Goal: Task Accomplishment & Management: Manage account settings

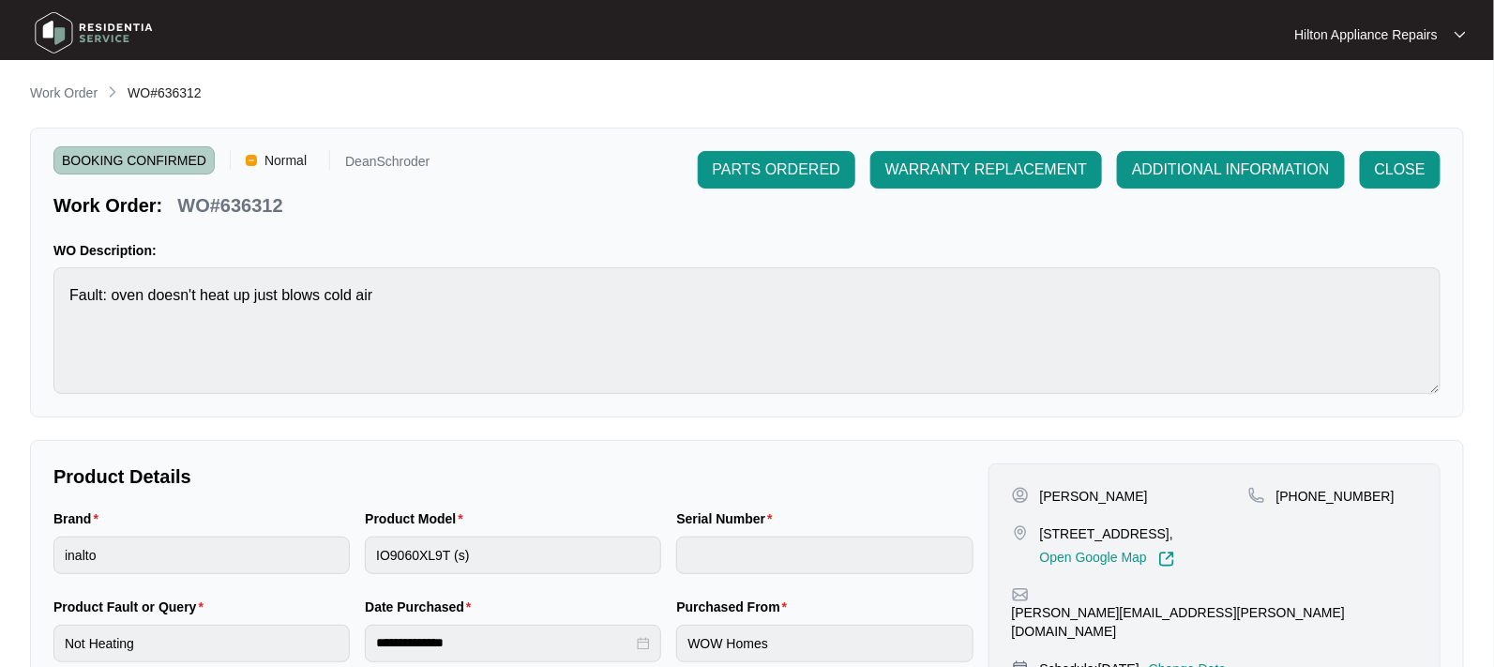
click at [71, 83] on li "Work Order" at bounding box center [64, 94] width 68 height 23
click at [62, 89] on p "Work Order" at bounding box center [64, 92] width 68 height 19
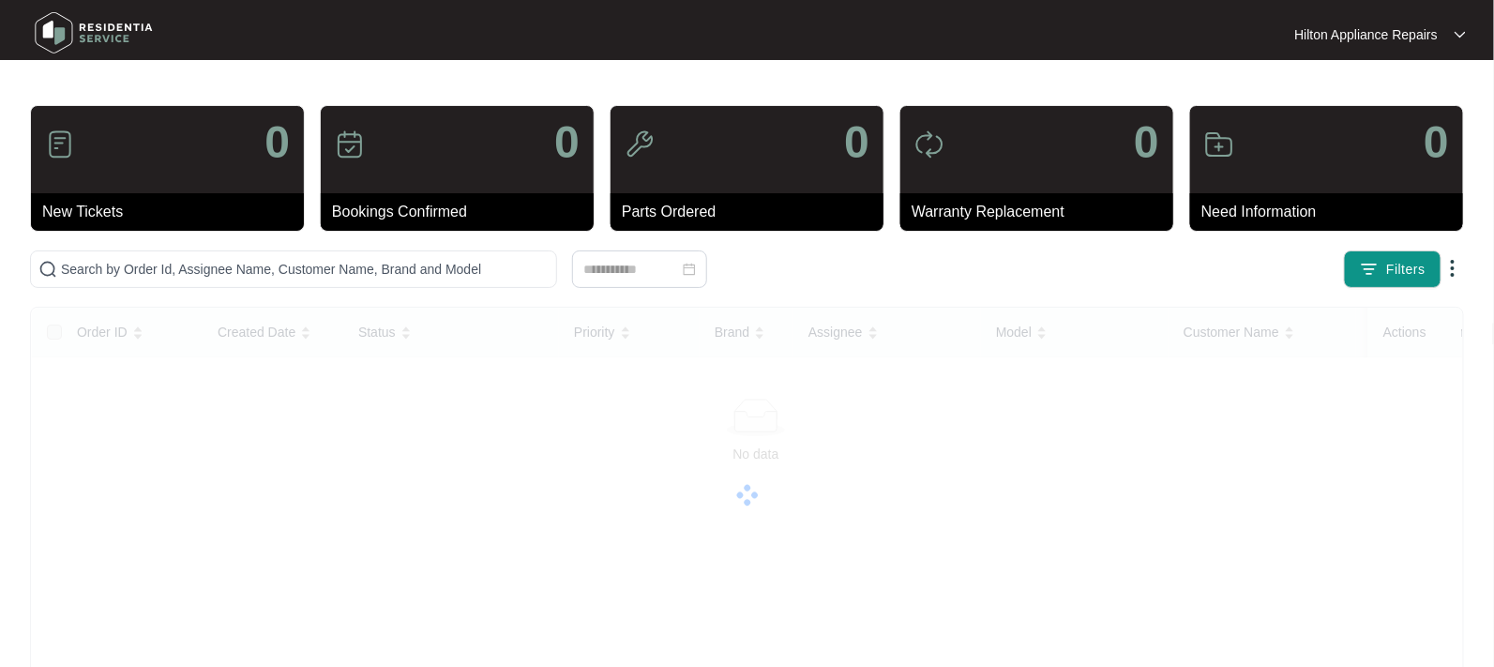
click at [47, 95] on main "0 New Tickets 0 Bookings Confirmed 0 Parts Ordered 0 Warranty Replacement 0 Nee…" at bounding box center [747, 471] width 1494 height 943
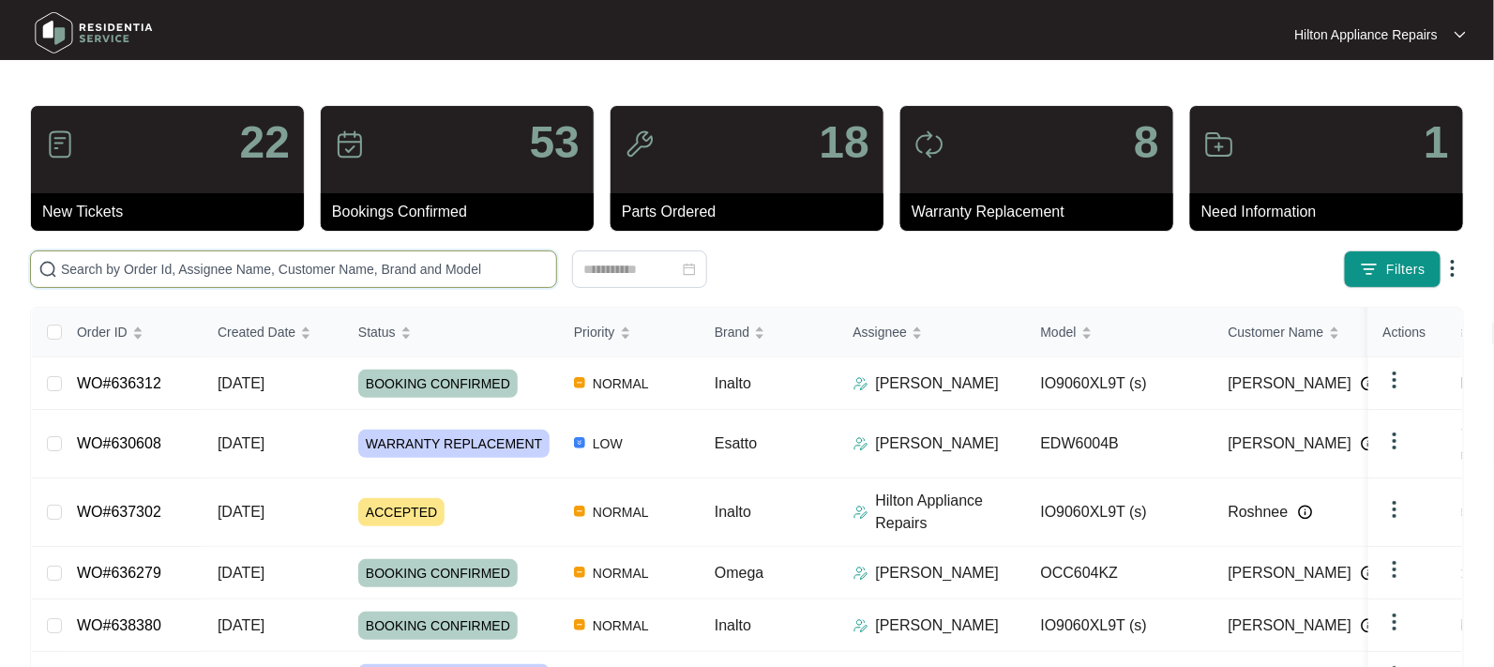
click at [78, 263] on input "text" at bounding box center [305, 269] width 488 height 21
paste input "WO#637302"
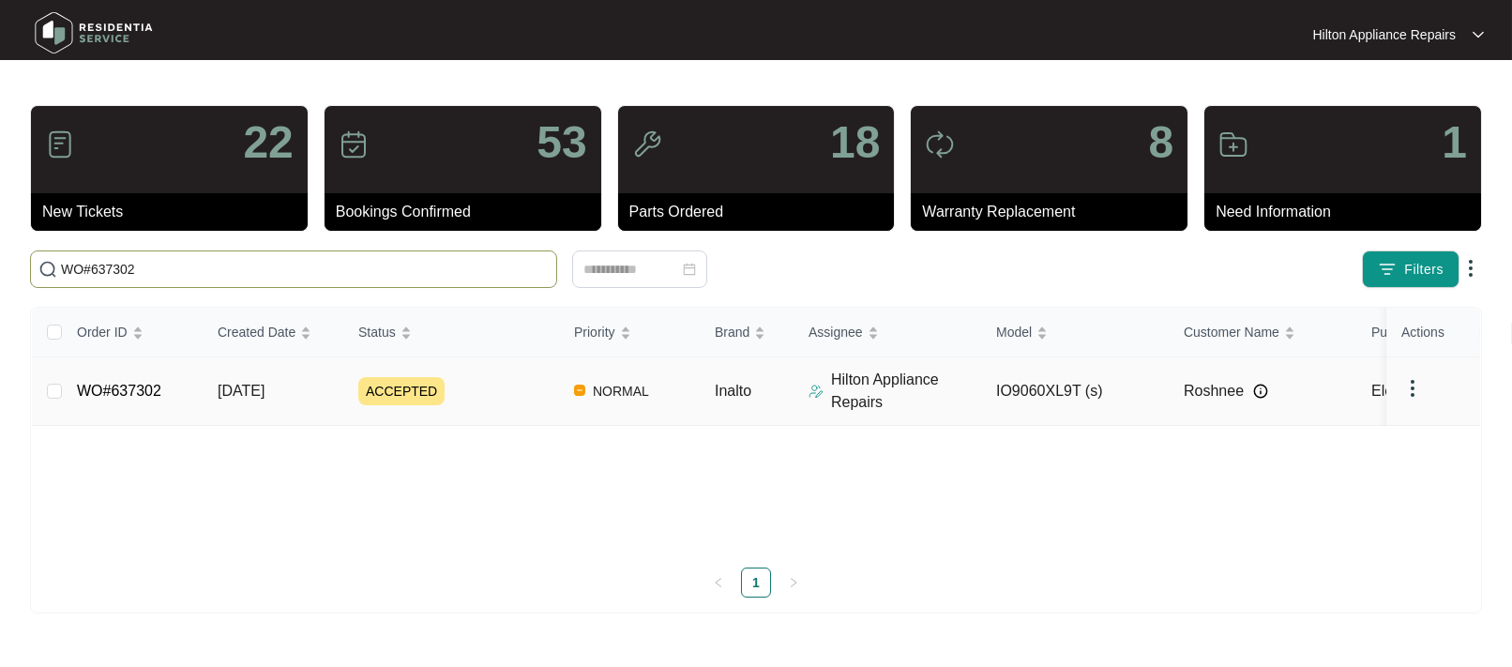
type input "WO#637302"
click at [240, 389] on span "[DATE]" at bounding box center [241, 391] width 47 height 16
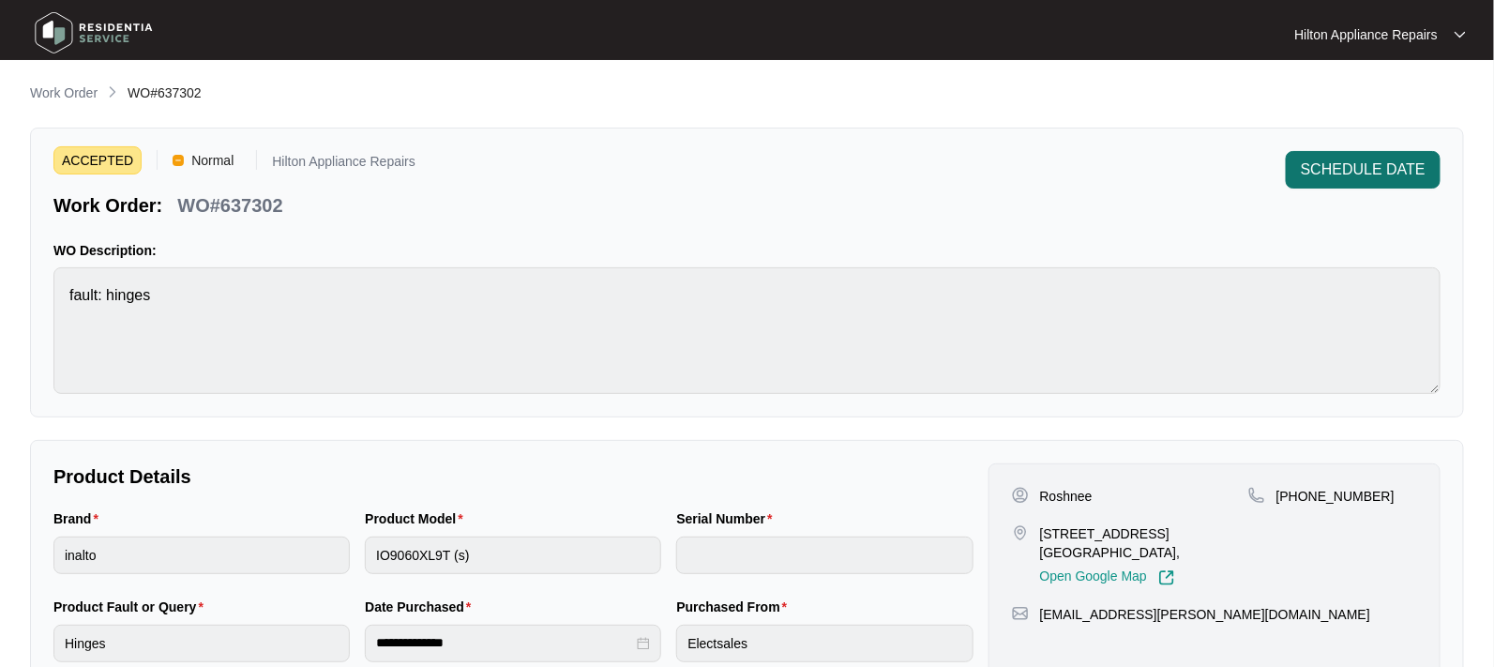
click at [1338, 174] on span "SCHEDULE DATE" at bounding box center [1363, 170] width 125 height 23
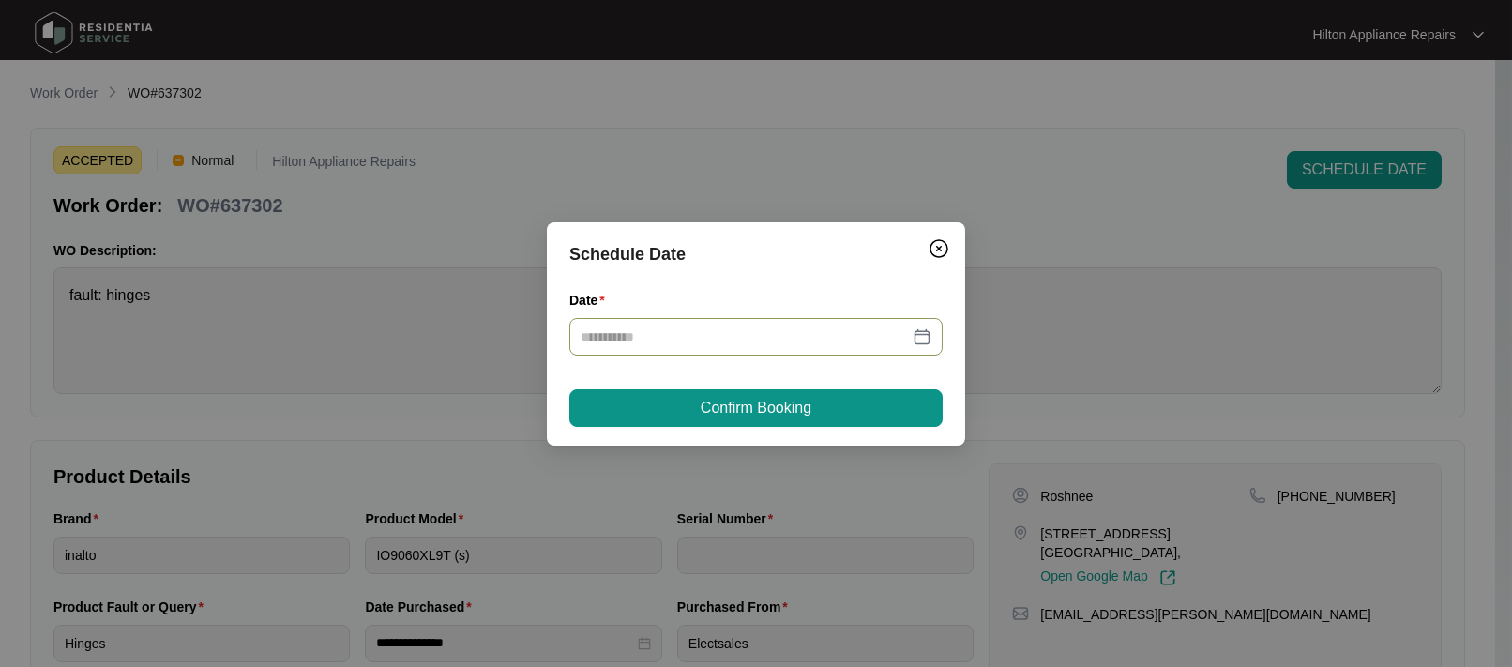
click at [924, 334] on div at bounding box center [756, 336] width 351 height 21
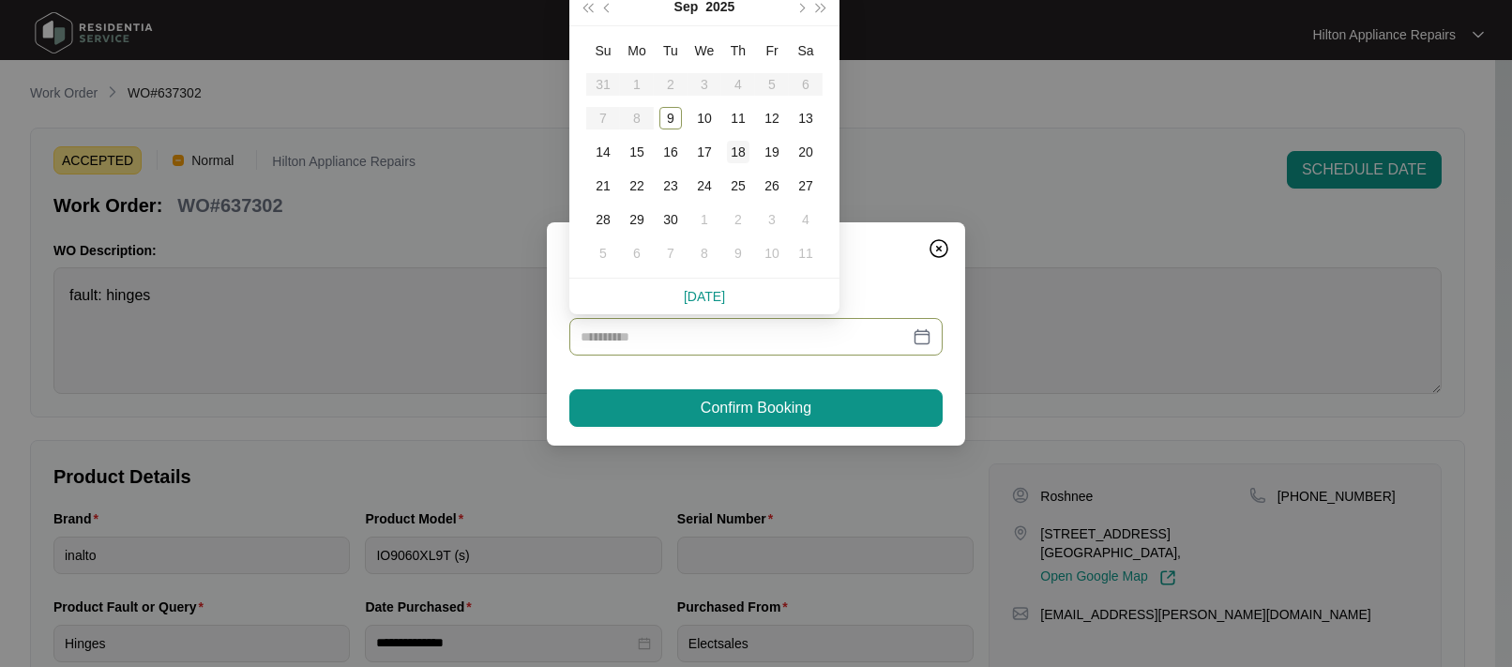
click at [738, 146] on div "18" at bounding box center [738, 152] width 23 height 23
type input "**********"
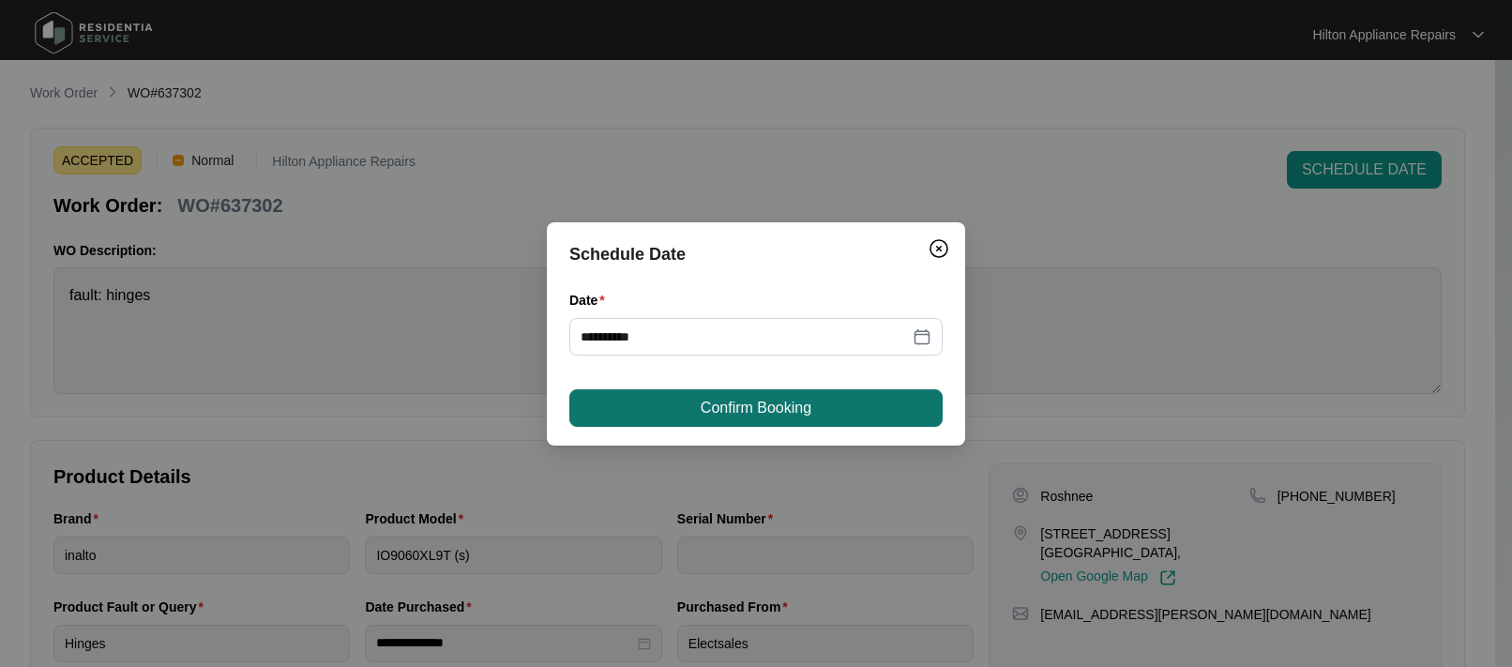
click at [727, 414] on span "Confirm Booking" at bounding box center [756, 408] width 111 height 23
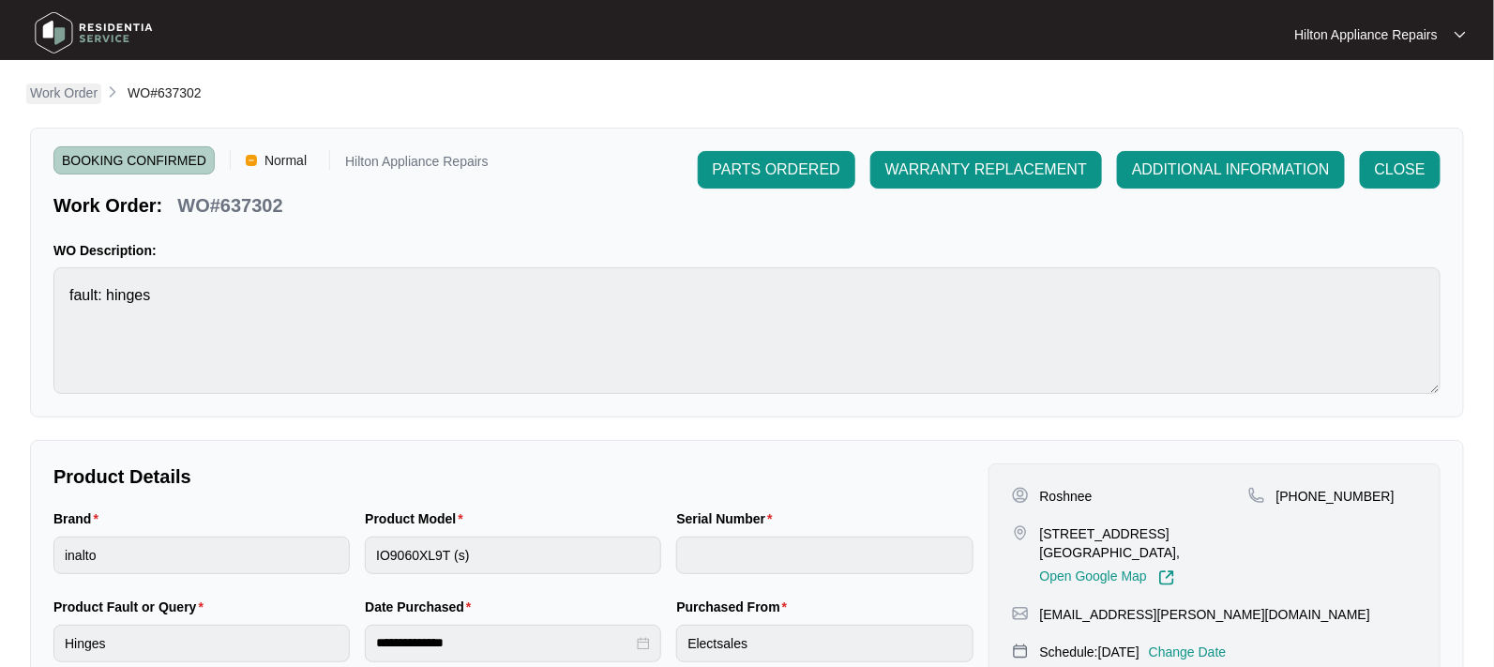
click at [52, 95] on p "Work Order" at bounding box center [64, 92] width 68 height 19
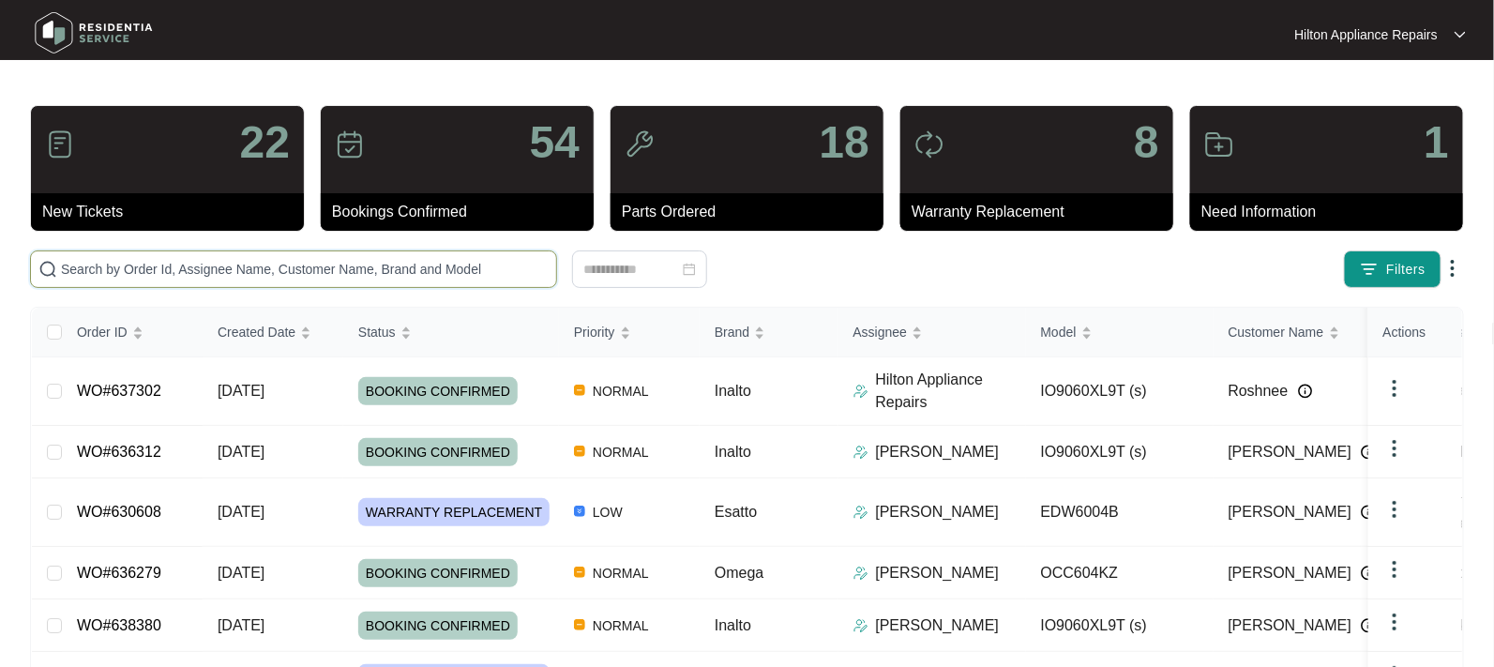
drag, startPoint x: 78, startPoint y: 274, endPoint x: 93, endPoint y: 273, distance: 15.0
click at [80, 274] on input "text" at bounding box center [305, 269] width 488 height 21
paste input "WO#637302"
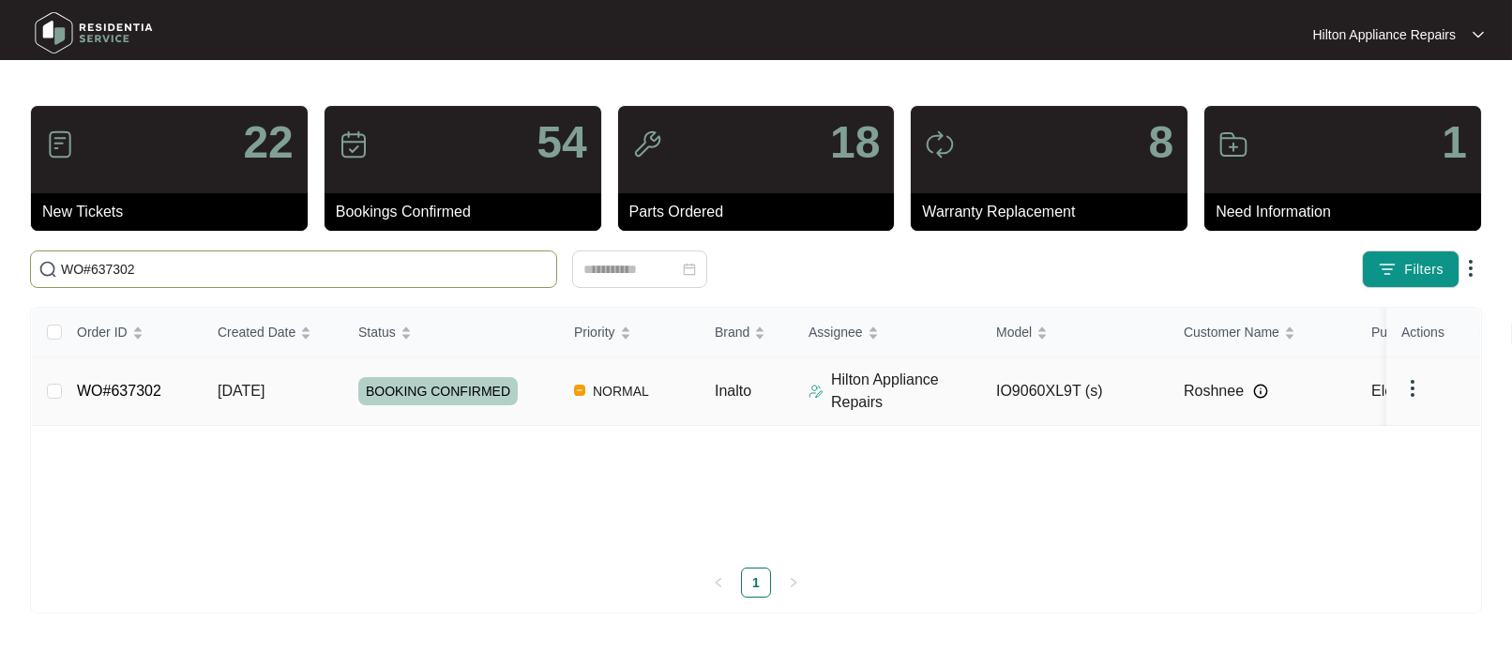
type input "WO#637302"
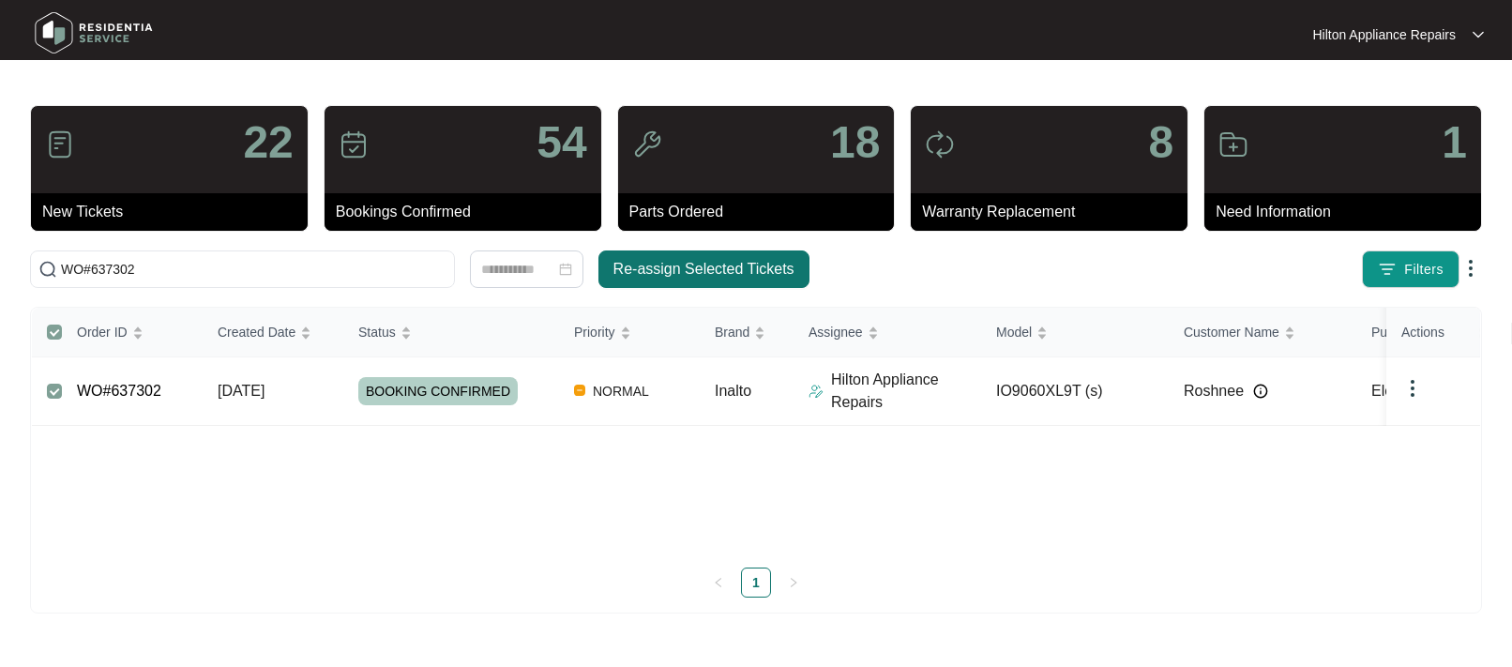
click at [666, 269] on span "Re-assign Selected Tickets" at bounding box center [703, 269] width 181 height 23
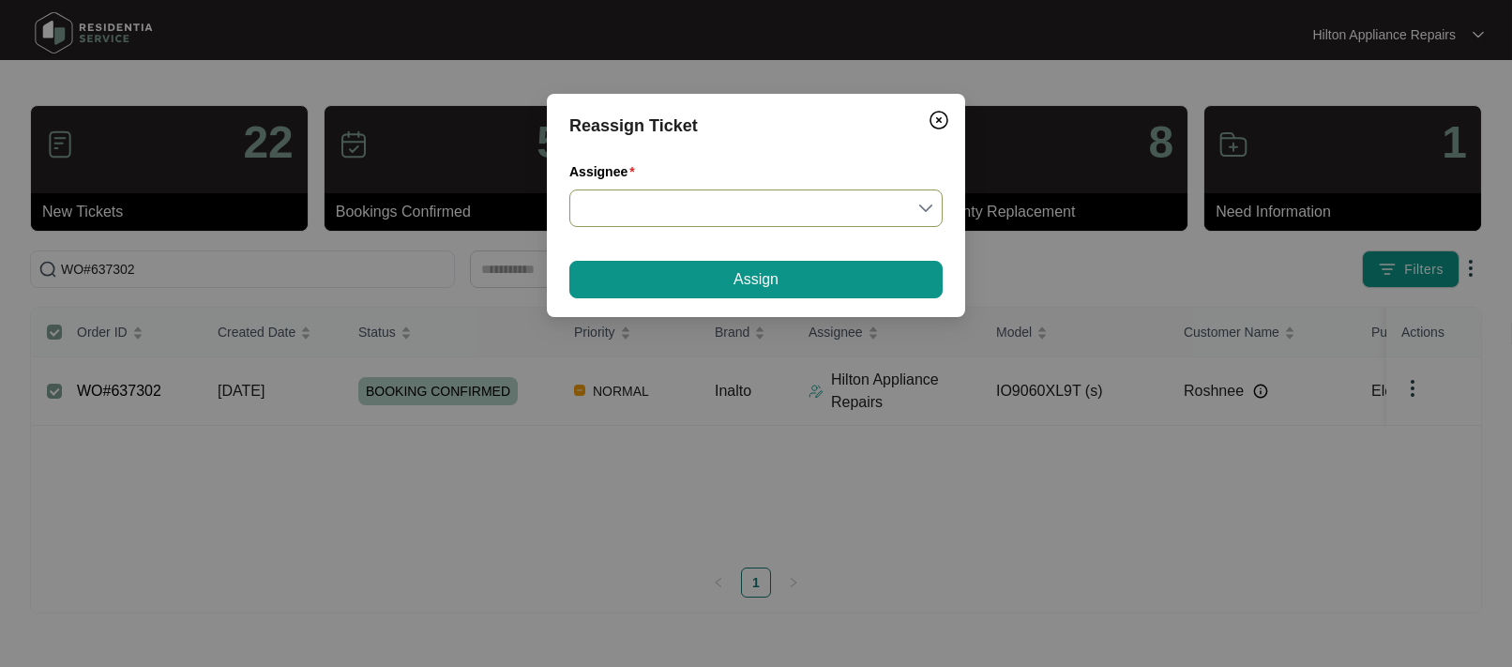
click at [925, 209] on input "Assignee" at bounding box center [756, 208] width 351 height 36
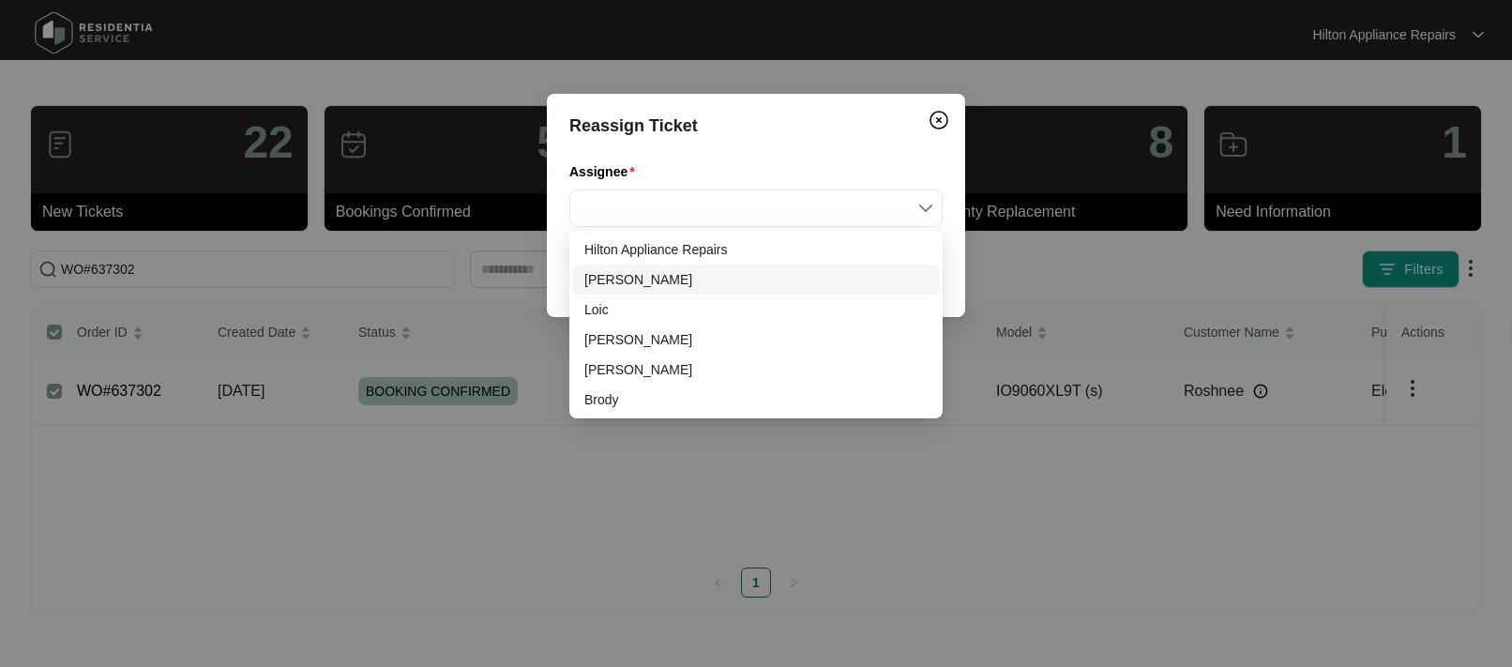
click at [596, 281] on div "[PERSON_NAME]" at bounding box center [755, 279] width 343 height 21
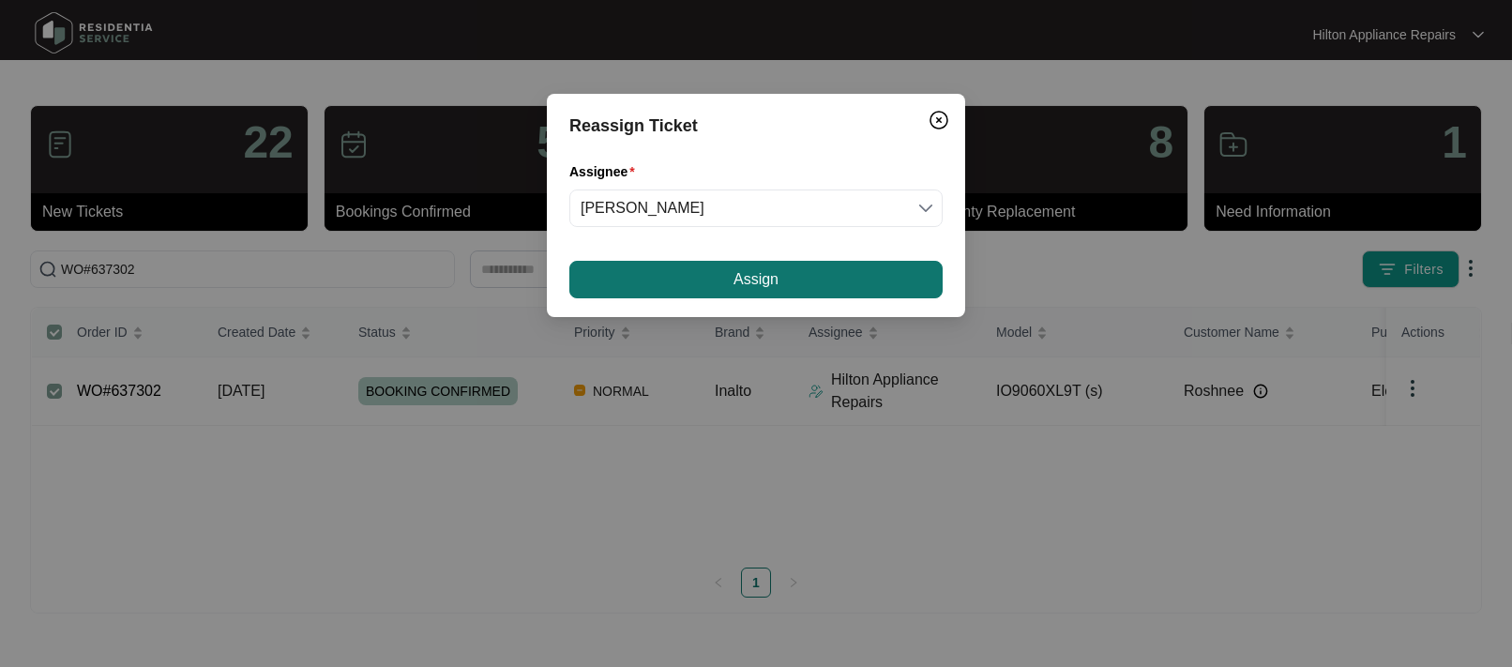
click at [733, 272] on span "Assign" at bounding box center [755, 279] width 45 height 23
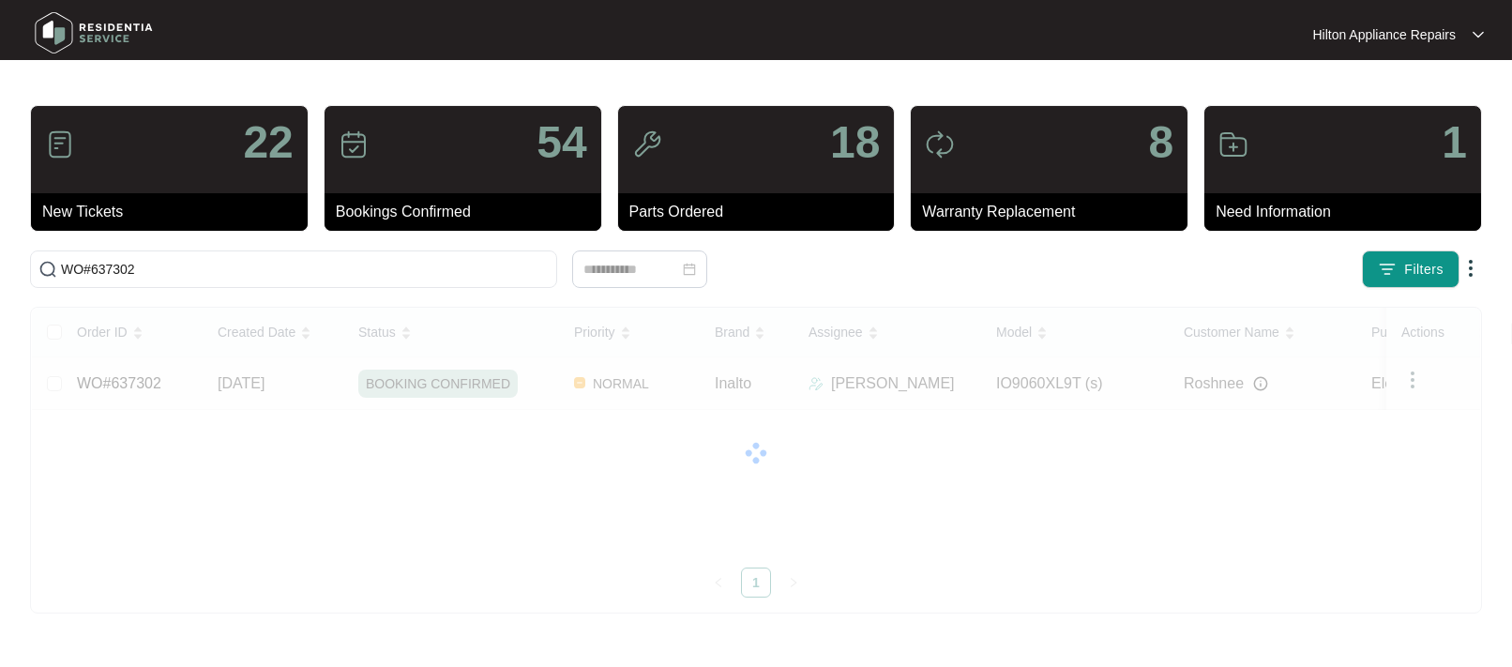
click at [249, 381] on div "Order ID Created Date Status Priority Brand Assignee Model Customer Name Purcha…" at bounding box center [756, 453] width 1448 height 290
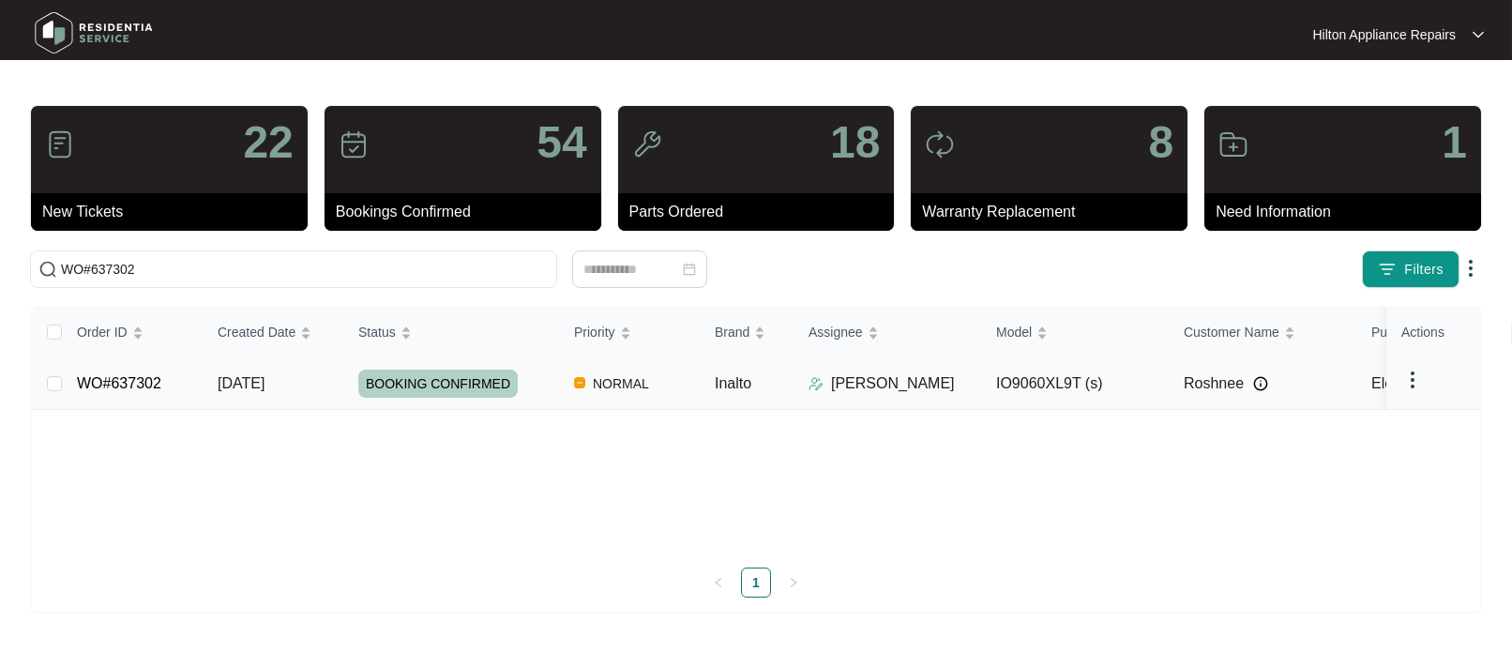
click at [264, 378] on span "[DATE]" at bounding box center [241, 383] width 47 height 16
click at [117, 383] on link "WO#637302" at bounding box center [119, 383] width 84 height 16
